Goal: Entertainment & Leisure: Consume media (video, audio)

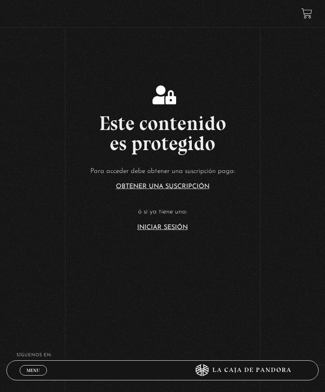
scroll to position [153, 0]
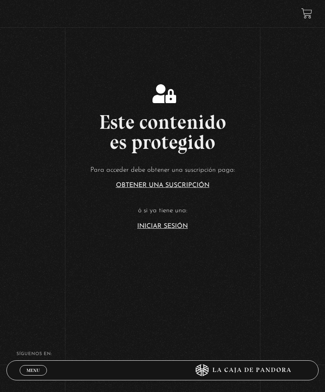
click at [168, 229] on link "Iniciar Sesión" at bounding box center [162, 226] width 51 height 6
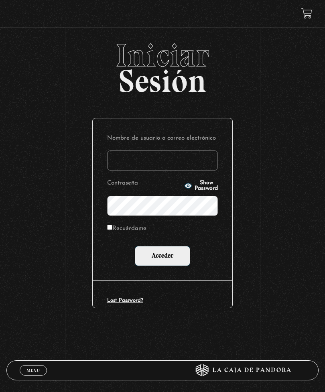
type input "[EMAIL_ADDRESS][DOMAIN_NAME]"
click at [162, 258] on input "Acceder" at bounding box center [162, 256] width 55 height 20
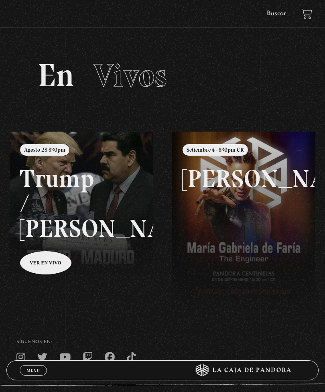
click at [34, 369] on span "Menu" at bounding box center [32, 370] width 13 height 5
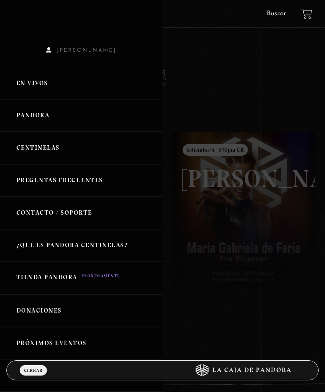
click at [59, 156] on link "Centinelas" at bounding box center [81, 148] width 162 height 32
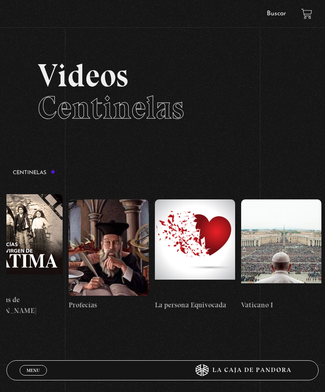
scroll to position [0, 7009]
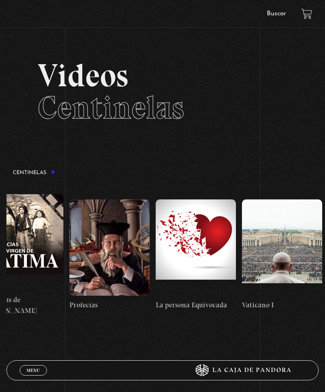
click at [208, 258] on figure at bounding box center [196, 247] width 80 height 96
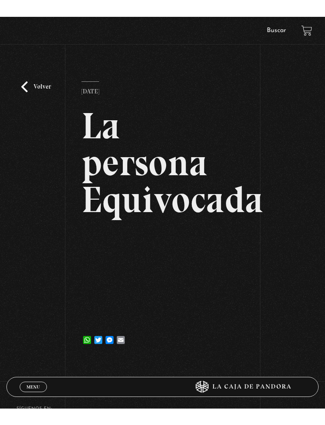
scroll to position [8, 0]
